Goal: Task Accomplishment & Management: Complete application form

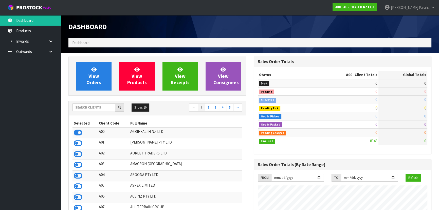
scroll to position [383, 185]
click at [99, 107] on input "text" at bounding box center [93, 107] width 43 height 8
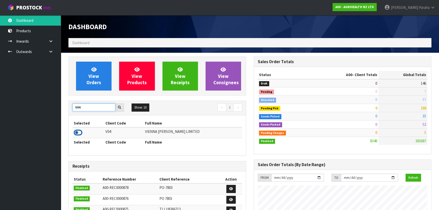
type input "V04"
click at [78, 132] on icon at bounding box center [78, 133] width 9 height 8
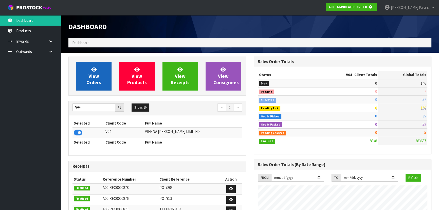
scroll to position [315, 185]
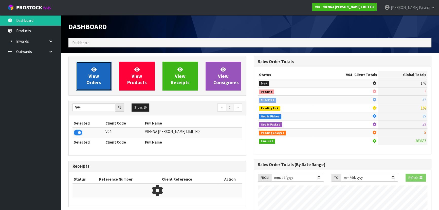
click at [85, 84] on link "View Orders" at bounding box center [93, 76] width 35 height 29
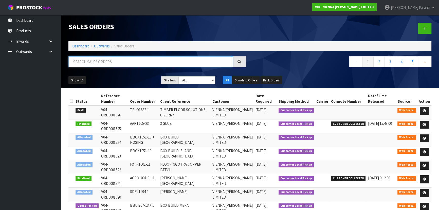
click at [92, 63] on input "text" at bounding box center [150, 61] width 164 height 11
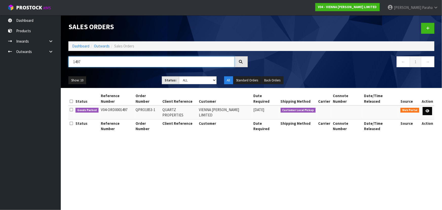
type input "1497"
click at [429, 107] on link at bounding box center [427, 111] width 9 height 8
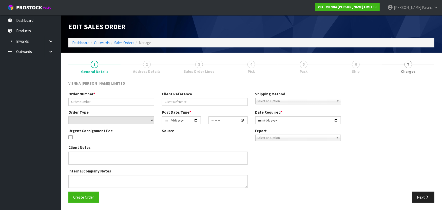
type input "QPRO1853-1"
type input "QUARTZ PROPERTIES"
select select "number:0"
type input "[DATE]"
type input "13:30:00.000"
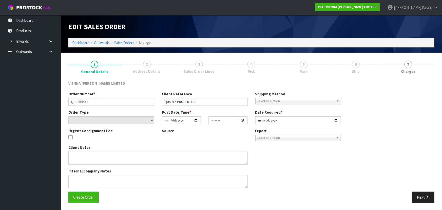
type input "[DATE]"
type textarea "QUARTZ PROPERTIES"
type textarea "THIS WILL BE COLLECTED BY [PERSON_NAME] ON THE [DATE]. PLEASE PACK ON 2 EVEN PA…"
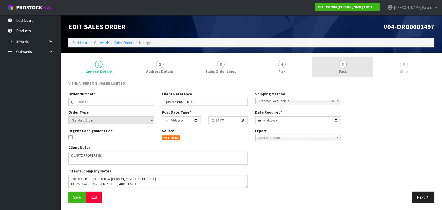
click at [348, 67] on link "5 Pack" at bounding box center [342, 66] width 61 height 20
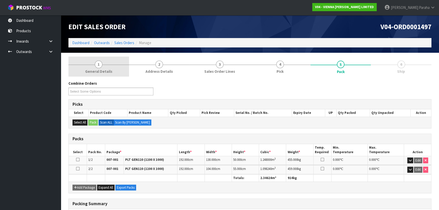
click at [99, 67] on span "1" at bounding box center [99, 65] width 8 height 8
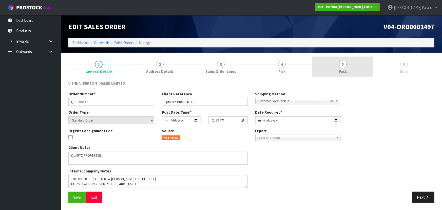
click at [338, 66] on link "5 Pack" at bounding box center [342, 66] width 61 height 20
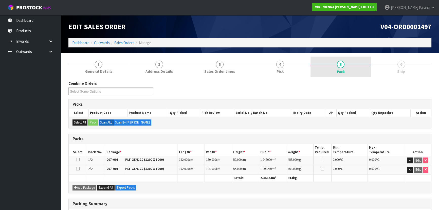
click at [340, 66] on span "5" at bounding box center [341, 65] width 8 height 8
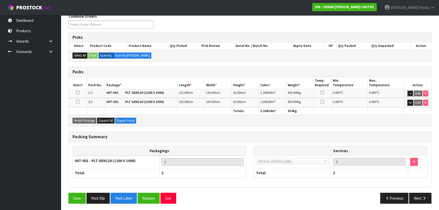
click at [409, 94] on icon "button" at bounding box center [410, 93] width 3 height 3
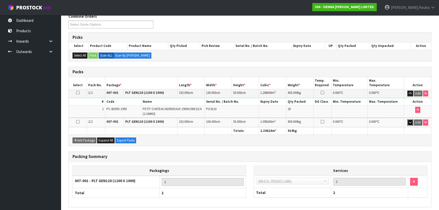
click at [410, 121] on icon "button" at bounding box center [410, 122] width 3 height 3
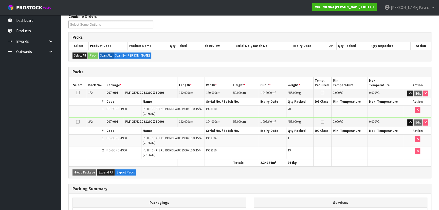
click at [410, 121] on icon "button" at bounding box center [410, 122] width 3 height 3
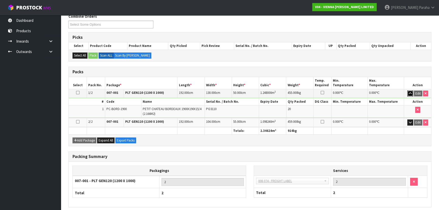
click at [410, 92] on icon "button" at bounding box center [410, 93] width 3 height 3
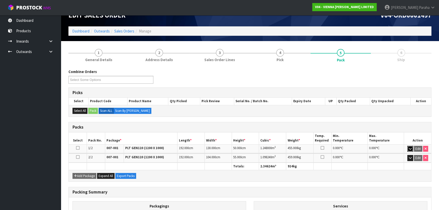
scroll to position [23, 0]
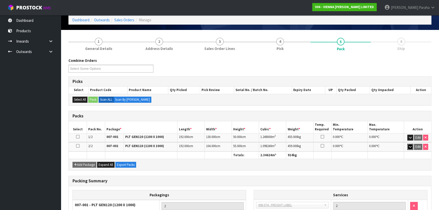
click at [409, 148] on button "button" at bounding box center [410, 147] width 6 height 6
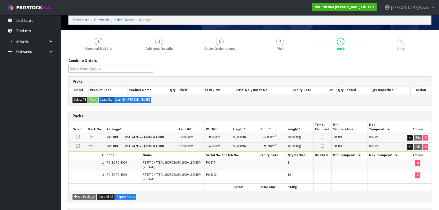
click at [410, 136] on icon "button" at bounding box center [410, 137] width 3 height 3
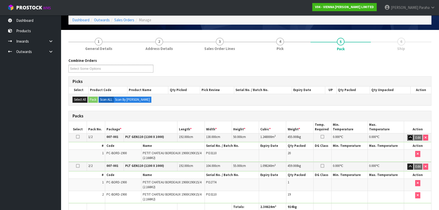
scroll to position [0, 0]
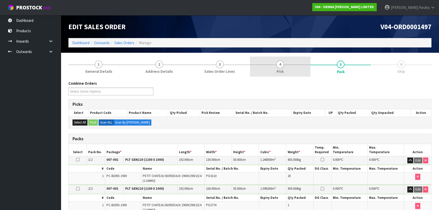
click at [291, 66] on link "4 Pick" at bounding box center [280, 66] width 61 height 20
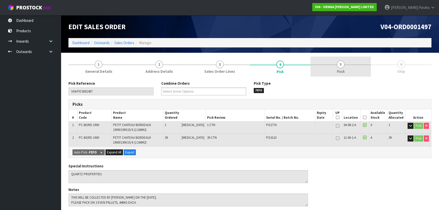
click at [343, 68] on link "5 Pack" at bounding box center [340, 66] width 61 height 20
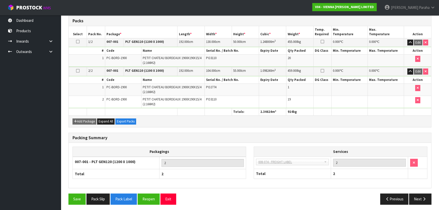
scroll to position [119, 0]
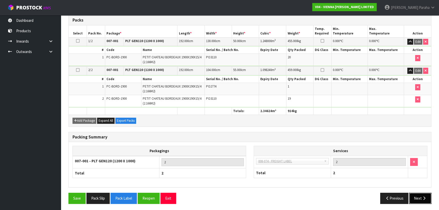
click at [419, 193] on button "Next" at bounding box center [420, 198] width 22 height 11
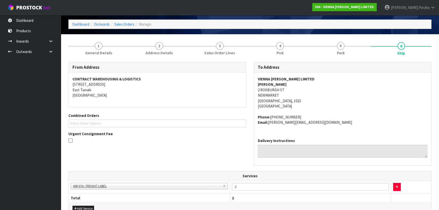
scroll to position [10, 0]
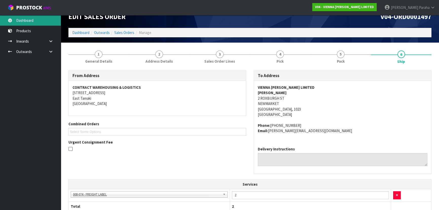
click at [20, 22] on link "Dashboard" at bounding box center [30, 20] width 61 height 10
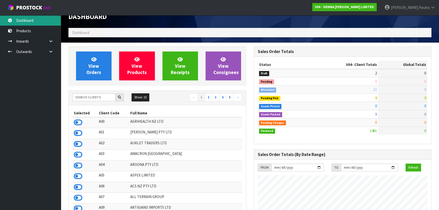
scroll to position [402, 185]
click at [80, 94] on input "text" at bounding box center [93, 97] width 43 height 8
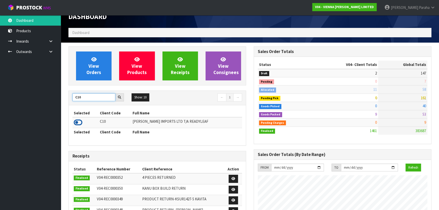
type input "C10"
click at [79, 122] on icon at bounding box center [78, 123] width 9 height 8
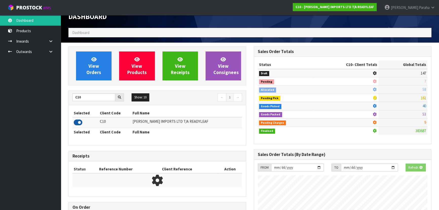
scroll to position [326, 185]
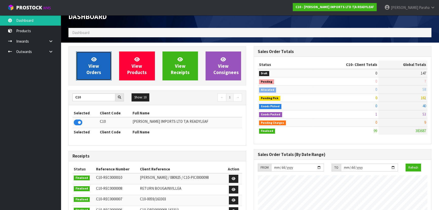
click at [96, 72] on span "View Orders" at bounding box center [93, 65] width 15 height 19
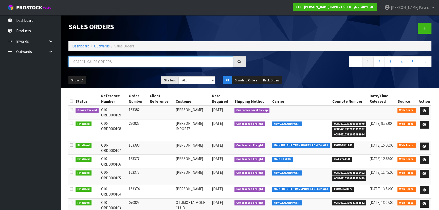
click at [106, 60] on input "text" at bounding box center [150, 61] width 164 height 11
type input "107"
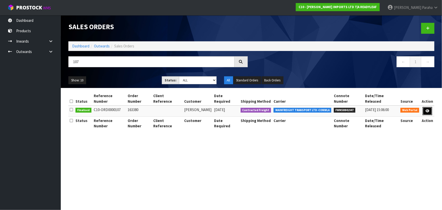
click at [426, 109] on icon at bounding box center [428, 110] width 4 height 3
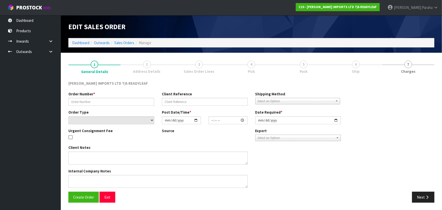
type input "163380"
select select "number:0"
type input "[DATE]"
type input "13:50:00.000"
type input "[DATE]"
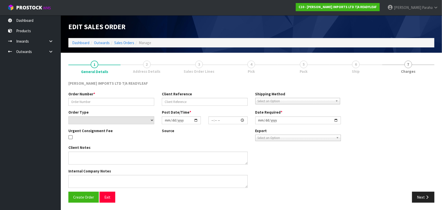
type textarea "I HAVE QUOTED $150+ GST"
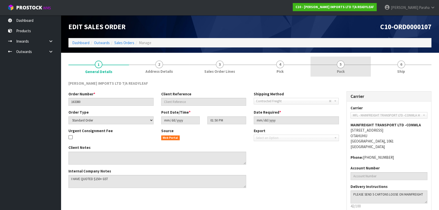
click at [333, 70] on link "5 Pack" at bounding box center [340, 66] width 61 height 20
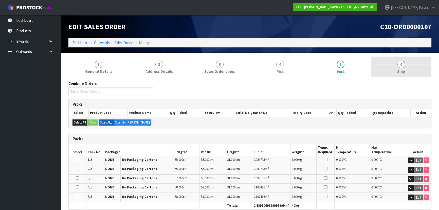
click at [407, 68] on link "6 Ship" at bounding box center [401, 66] width 61 height 20
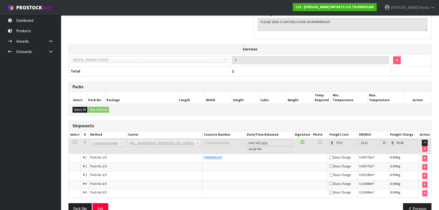
scroll to position [161, 0]
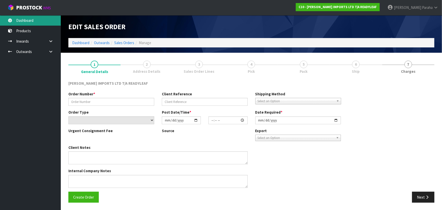
type input "163380"
select select "number:0"
type input "[DATE]"
type input "13:50:00.000"
type input "[DATE]"
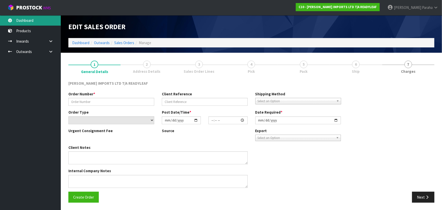
type textarea "I HAVE QUOTED $150+ GST"
click at [29, 18] on link "Dashboard" at bounding box center [30, 20] width 61 height 10
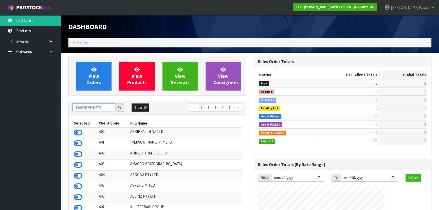
click at [91, 107] on input "text" at bounding box center [93, 107] width 43 height 8
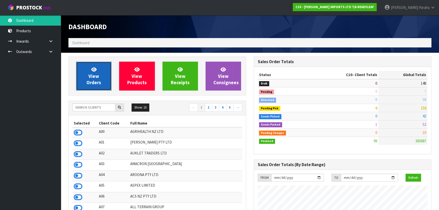
click at [87, 74] on link "View Orders" at bounding box center [93, 76] width 35 height 29
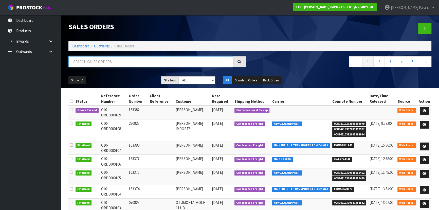
click at [93, 61] on input "text" at bounding box center [150, 61] width 164 height 11
type input "108"
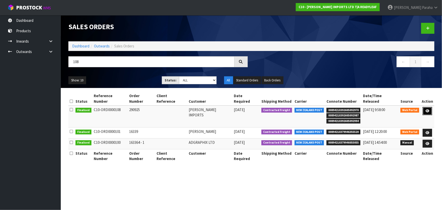
click at [427, 109] on icon at bounding box center [428, 110] width 4 height 3
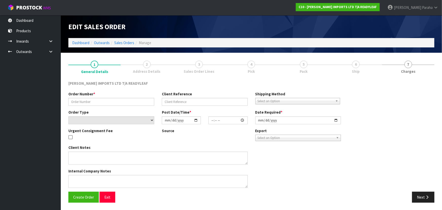
type input "290925"
select select "number:0"
type input "[DATE]"
type input "13:55:00.000"
type input "[DATE]"
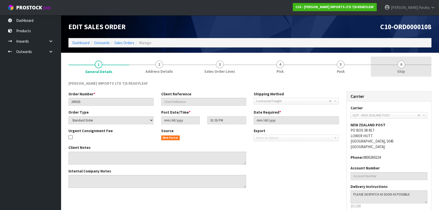
click at [413, 73] on link "6 Ship" at bounding box center [401, 66] width 61 height 20
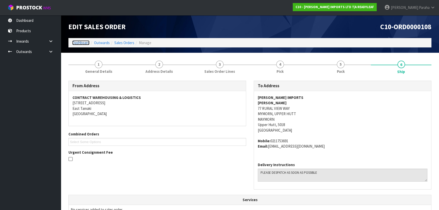
click at [82, 42] on link "Dashboard" at bounding box center [80, 42] width 17 height 5
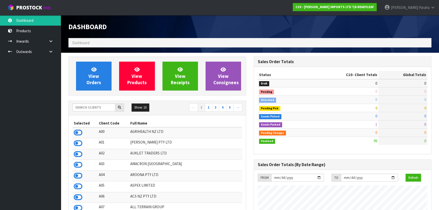
scroll to position [326, 185]
click at [82, 42] on span "Dashboard" at bounding box center [80, 42] width 17 height 5
click at [88, 107] on input "text" at bounding box center [93, 107] width 43 height 8
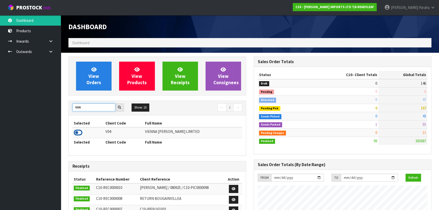
type input "V04"
drag, startPoint x: 79, startPoint y: 131, endPoint x: 81, endPoint y: 124, distance: 8.0
click at [79, 130] on icon at bounding box center [78, 133] width 9 height 8
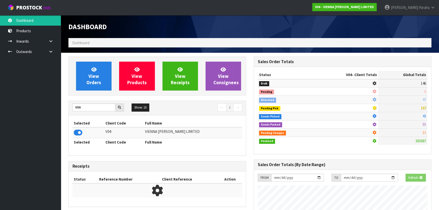
scroll to position [252982, 253112]
click at [91, 81] on span "View Orders" at bounding box center [93, 75] width 15 height 19
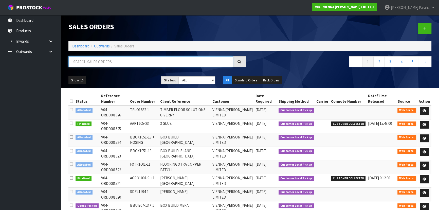
click at [87, 61] on input "text" at bounding box center [150, 61] width 164 height 11
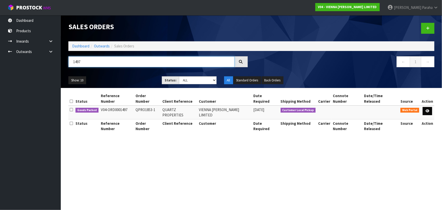
type input "1497"
click at [431, 107] on link at bounding box center [427, 111] width 9 height 8
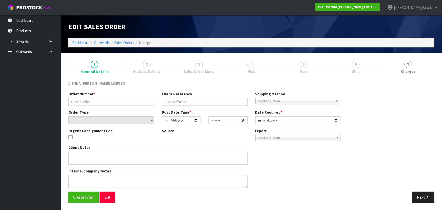
type input "QPRO1853-1"
type input "QUARTZ PROPERTIES"
select select "number:0"
type input "[DATE]"
type input "13:30:00.000"
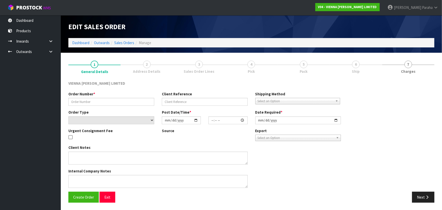
type input "[DATE]"
type textarea "QUARTZ PROPERTIES"
type textarea "THIS WILL BE COLLECTED BY [PERSON_NAME] ON THE [DATE]. PLEASE PACK ON 2 EVEN PA…"
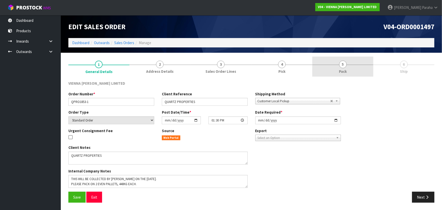
click at [347, 64] on link "5 Pack" at bounding box center [342, 66] width 61 height 20
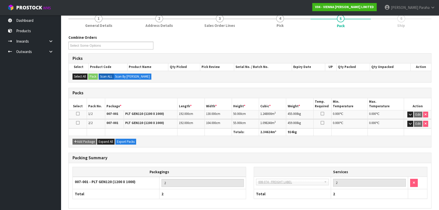
scroll to position [67, 0]
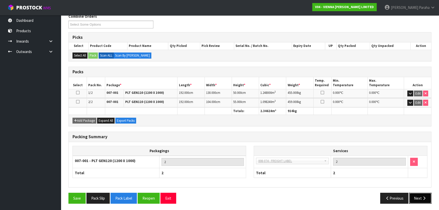
click at [427, 195] on button "Next" at bounding box center [420, 198] width 22 height 11
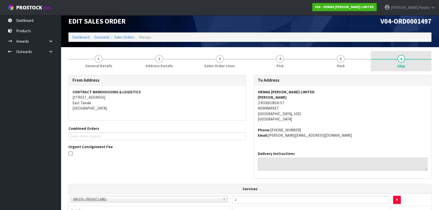
scroll to position [0, 0]
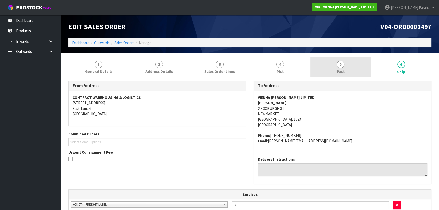
click at [336, 63] on link "5 Pack" at bounding box center [340, 66] width 61 height 20
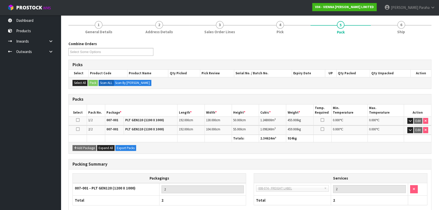
scroll to position [67, 0]
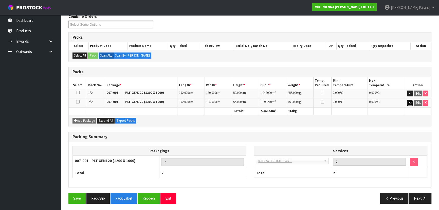
click at [410, 101] on icon "button" at bounding box center [410, 102] width 3 height 3
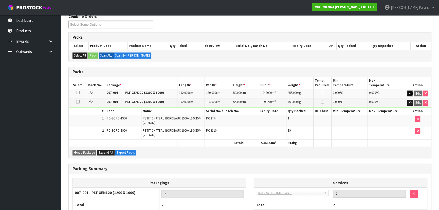
click at [410, 92] on icon "button" at bounding box center [410, 93] width 3 height 3
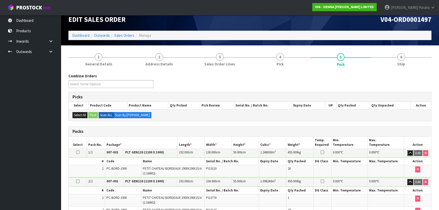
scroll to position [0, 0]
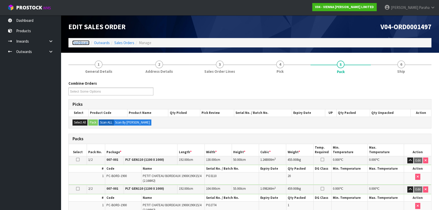
click at [73, 40] on link "Dashboard" at bounding box center [80, 42] width 17 height 5
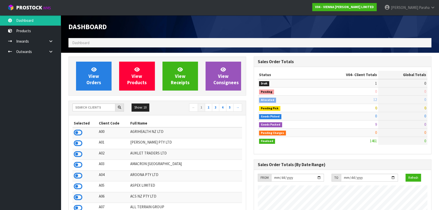
scroll to position [402, 185]
click at [99, 110] on input "text" at bounding box center [93, 107] width 43 height 8
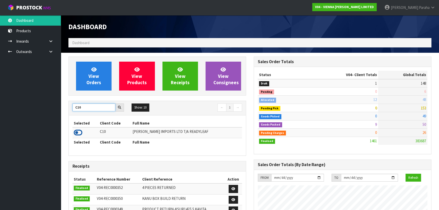
type input "C10"
drag, startPoint x: 81, startPoint y: 132, endPoint x: 80, endPoint y: 129, distance: 3.4
click at [81, 132] on icon at bounding box center [78, 133] width 9 height 8
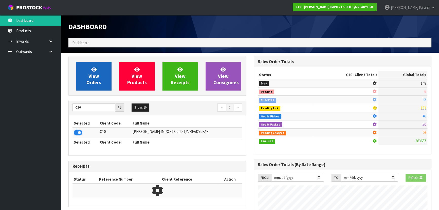
scroll to position [252982, 253112]
click at [97, 73] on span "View Orders" at bounding box center [93, 75] width 15 height 19
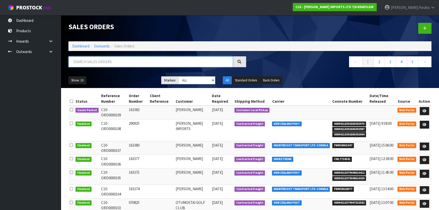
click at [95, 62] on input "text" at bounding box center [150, 61] width 164 height 11
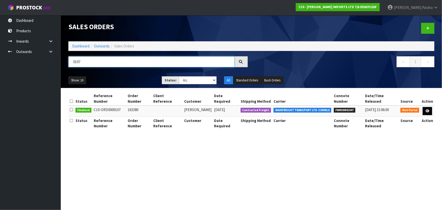
type input "0107"
click at [427, 109] on icon at bounding box center [428, 110] width 4 height 3
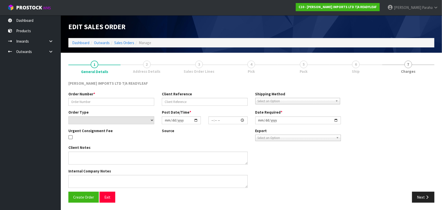
type input "163380"
select select "number:0"
type input "[DATE]"
type input "13:50:00.000"
type input "[DATE]"
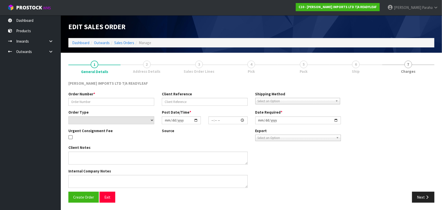
type textarea "I HAVE QUOTED $150+ GST"
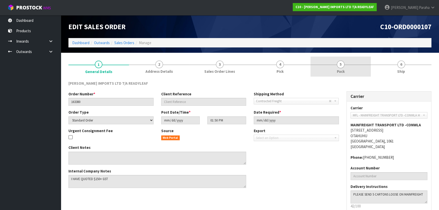
click at [339, 66] on span "5" at bounding box center [341, 65] width 8 height 8
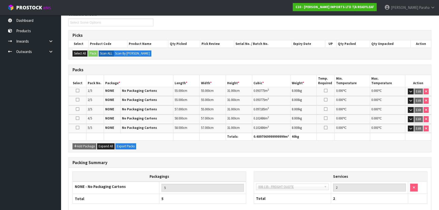
scroll to position [94, 0]
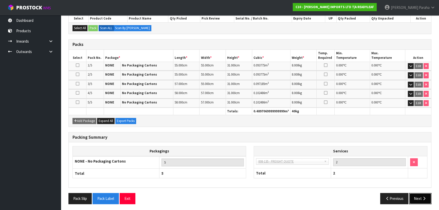
click at [423, 199] on button "Next" at bounding box center [420, 198] width 22 height 11
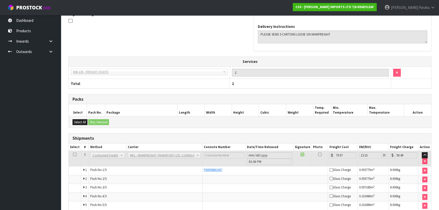
scroll to position [161, 0]
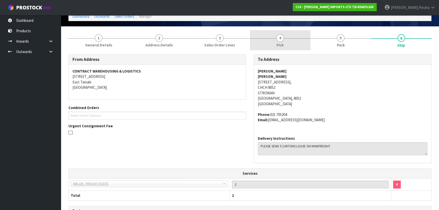
scroll to position [0, 0]
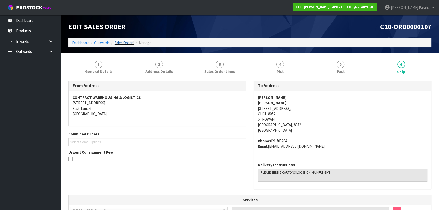
click at [122, 41] on link "Sales Orders" at bounding box center [124, 42] width 20 height 5
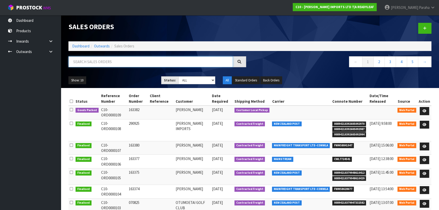
click at [109, 63] on input "text" at bounding box center [150, 61] width 164 height 11
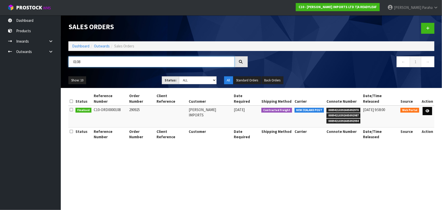
type input "0108"
click at [430, 107] on link at bounding box center [427, 111] width 9 height 8
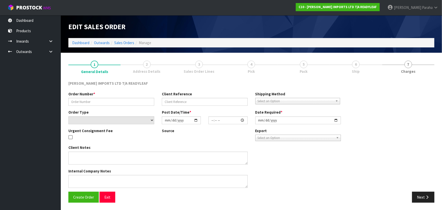
type input "290925"
select select "number:0"
type input "[DATE]"
type input "13:55:00.000"
type input "[DATE]"
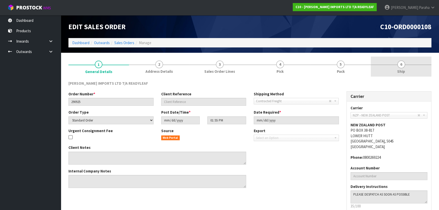
click at [400, 63] on span "6" at bounding box center [401, 65] width 8 height 8
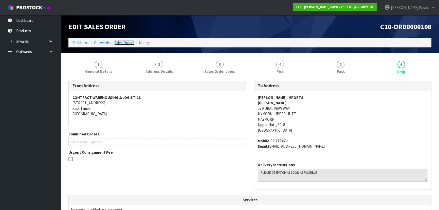
click at [129, 44] on link "Sales Orders" at bounding box center [124, 42] width 20 height 5
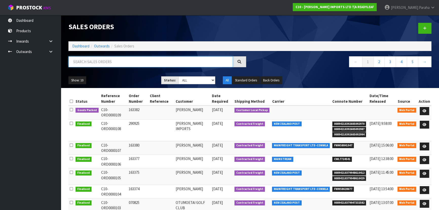
click at [106, 60] on input "text" at bounding box center [150, 61] width 164 height 11
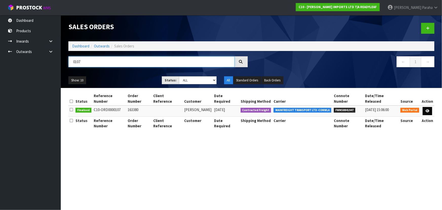
type input "0107"
click at [428, 109] on icon at bounding box center [428, 110] width 4 height 3
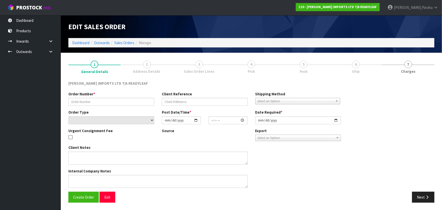
type input "163380"
select select "number:0"
type input "[DATE]"
type input "13:50:00.000"
type input "[DATE]"
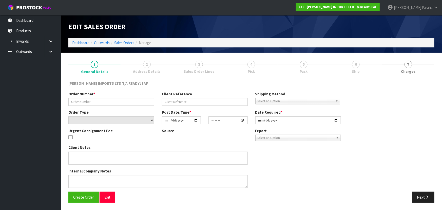
type textarea "I HAVE QUOTED $150+ GST"
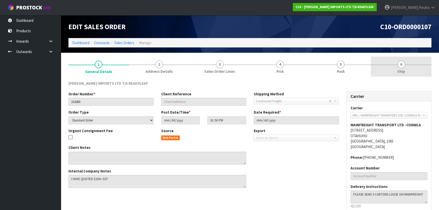
click at [403, 65] on span "6" at bounding box center [401, 65] width 8 height 8
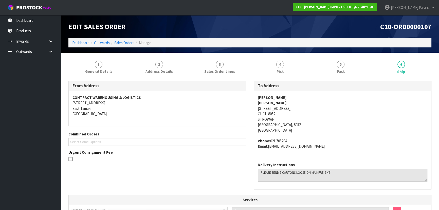
click at [401, 27] on span "C10-ORD0000107" at bounding box center [405, 26] width 51 height 9
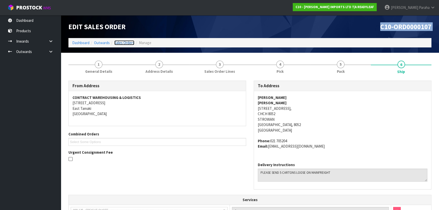
click at [124, 42] on link "Sales Orders" at bounding box center [124, 42] width 20 height 5
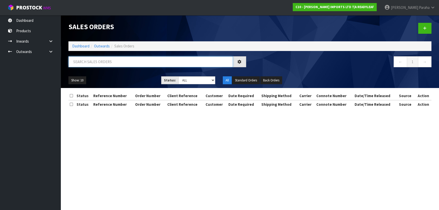
click at [102, 61] on input "text" at bounding box center [150, 61] width 164 height 11
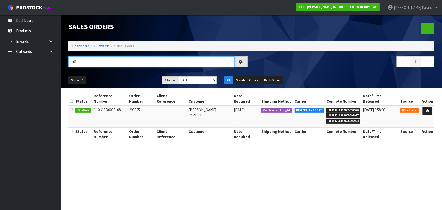
type input "0"
type input "0108"
click at [428, 109] on icon at bounding box center [428, 110] width 4 height 3
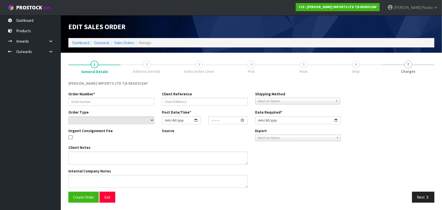
type input "290925"
select select "number:0"
type input "[DATE]"
type input "13:55:00.000"
type input "[DATE]"
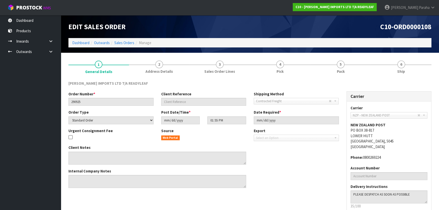
click at [398, 26] on span "C10-ORD0000108" at bounding box center [405, 26] width 51 height 9
copy div "C10-ORD0000108"
click at [398, 65] on span "6" at bounding box center [401, 65] width 8 height 8
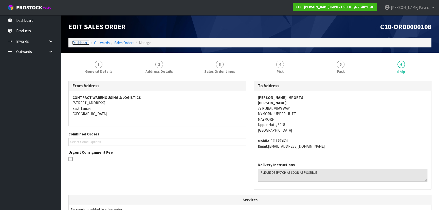
click at [83, 42] on link "Dashboard" at bounding box center [80, 42] width 17 height 5
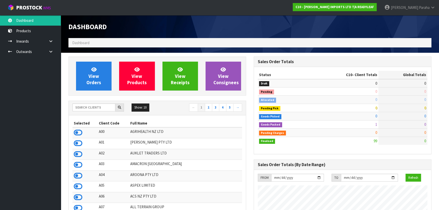
scroll to position [326, 185]
click at [104, 108] on input "text" at bounding box center [93, 107] width 43 height 8
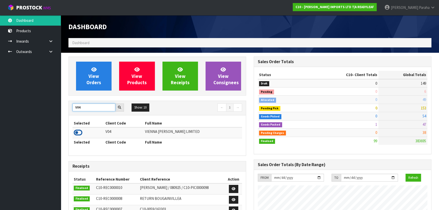
type input "V04"
click at [80, 132] on icon at bounding box center [78, 133] width 9 height 8
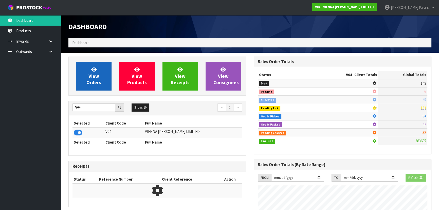
scroll to position [252982, 253112]
click at [93, 77] on span "View Orders" at bounding box center [93, 75] width 15 height 19
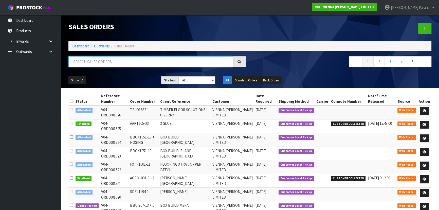
click at [95, 61] on input "text" at bounding box center [150, 61] width 164 height 11
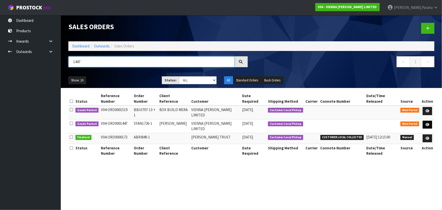
type input "1447"
click at [429, 123] on icon at bounding box center [428, 124] width 4 height 3
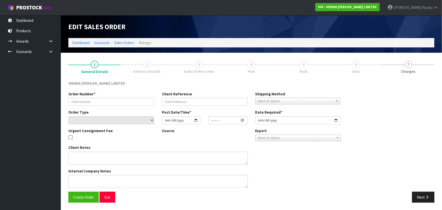
type input "SYAN1726-1"
type input "[PERSON_NAME]"
select select "number:0"
type input "[DATE]"
type input "15:16:00.000"
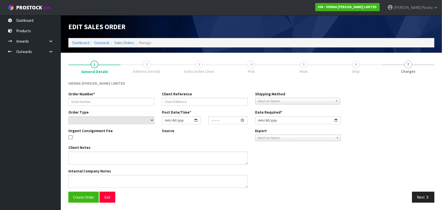
type input "[DATE]"
type textarea "[PERSON_NAME] [PERSON_NAME] DRIVE ORDER 1447- PLEASE PACK ON TWO PALLETS, BEING…"
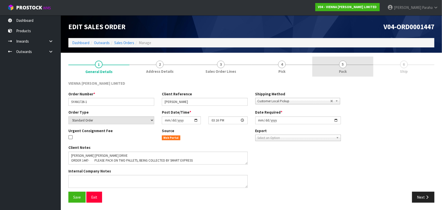
click at [344, 66] on span "5" at bounding box center [343, 65] width 8 height 8
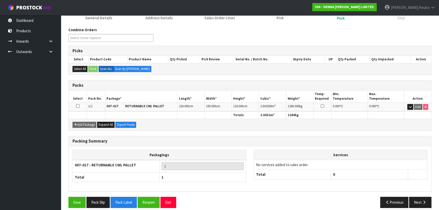
scroll to position [58, 0]
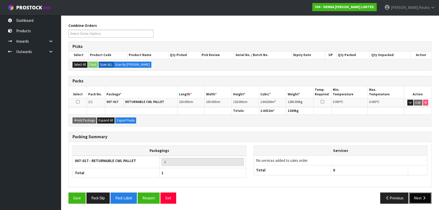
click at [422, 198] on icon "button" at bounding box center [423, 198] width 5 height 4
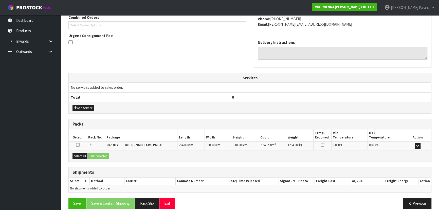
scroll to position [122, 0]
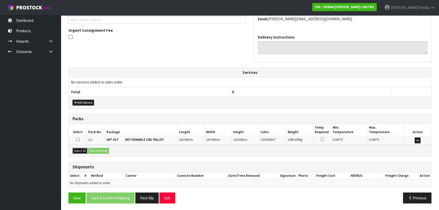
click at [82, 149] on button "Select All" at bounding box center [79, 151] width 15 height 6
click at [100, 148] on button "Ship Selected" at bounding box center [98, 151] width 21 height 6
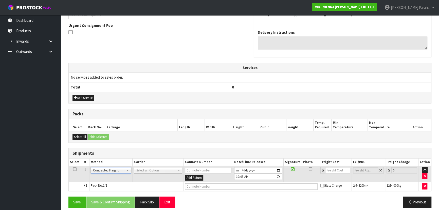
scroll to position [131, 0]
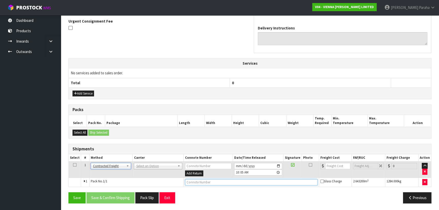
click at [240, 182] on input "text" at bounding box center [251, 182] width 132 height 6
click at [248, 182] on input "text" at bounding box center [251, 182] width 132 height 6
type input "COLLECTED BY SMART EXPRESS"
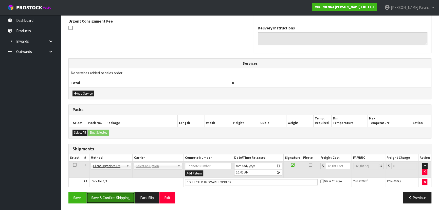
click at [123, 198] on button "Save & Confirm Shipping" at bounding box center [110, 197] width 48 height 11
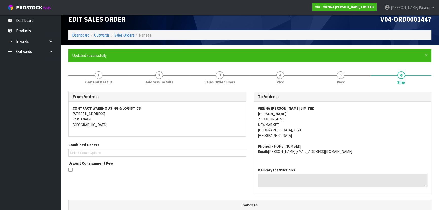
scroll to position [0, 0]
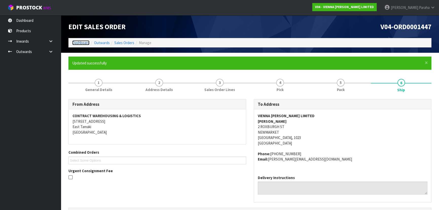
click at [76, 43] on link "Dashboard" at bounding box center [80, 42] width 17 height 5
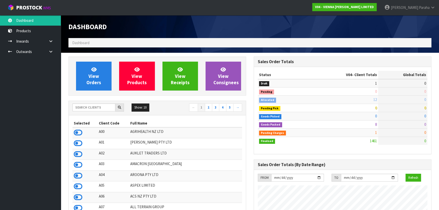
scroll to position [402, 185]
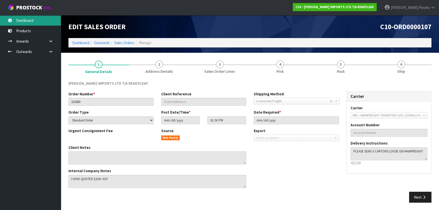
click at [29, 22] on link "Dashboard" at bounding box center [30, 20] width 61 height 10
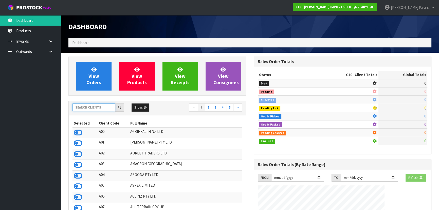
click at [96, 109] on input "text" at bounding box center [93, 107] width 43 height 8
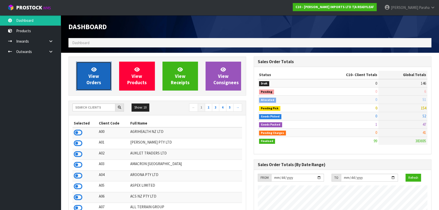
click at [91, 63] on link "View Orders" at bounding box center [93, 76] width 35 height 29
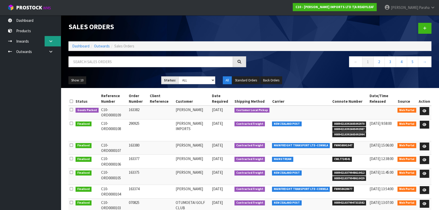
click at [53, 45] on link at bounding box center [53, 41] width 16 height 10
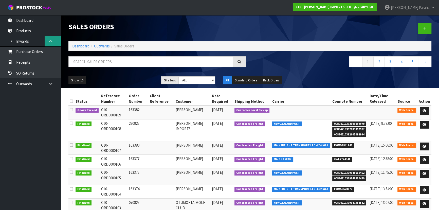
click at [52, 42] on icon at bounding box center [50, 41] width 5 height 4
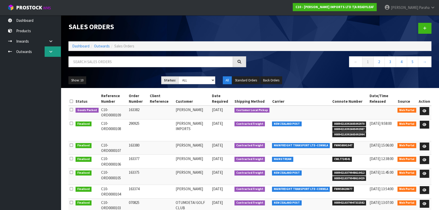
click at [51, 49] on link at bounding box center [53, 51] width 16 height 10
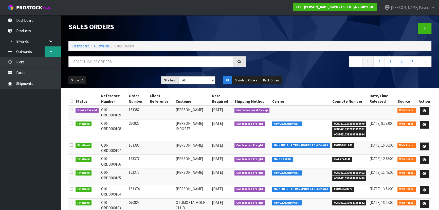
click at [50, 54] on link at bounding box center [53, 51] width 16 height 10
